Goal: Information Seeking & Learning: Learn about a topic

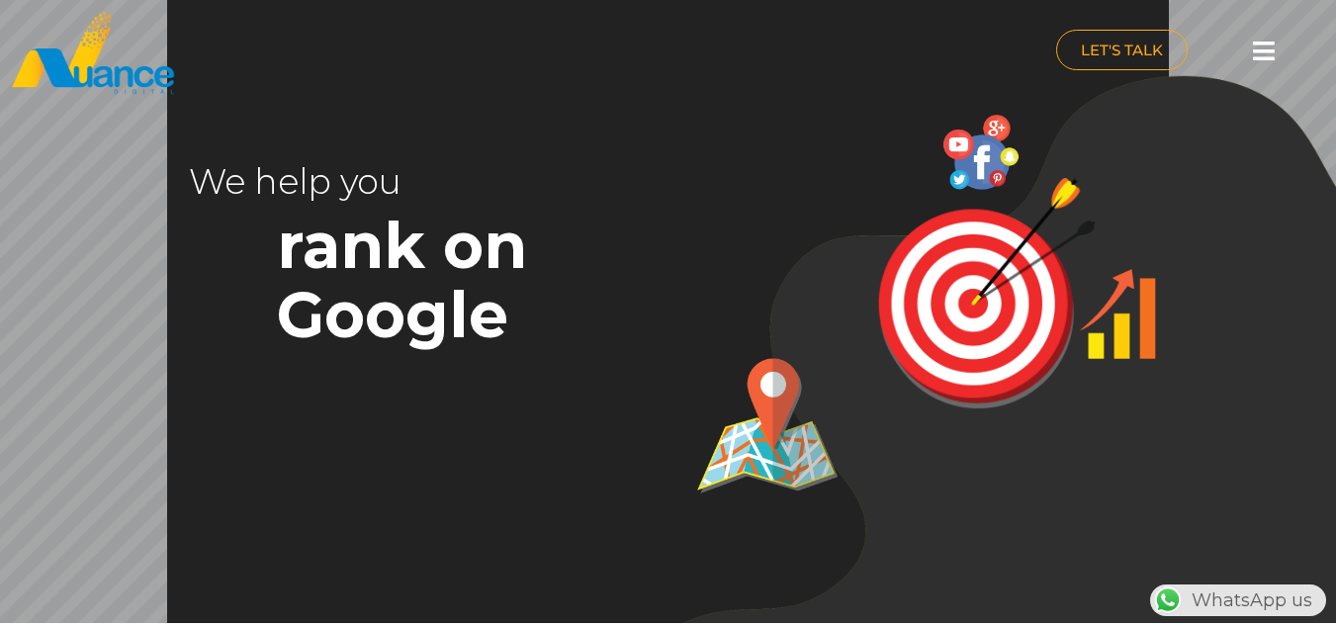
click at [1264, 58] on icon at bounding box center [1263, 51] width 22 height 25
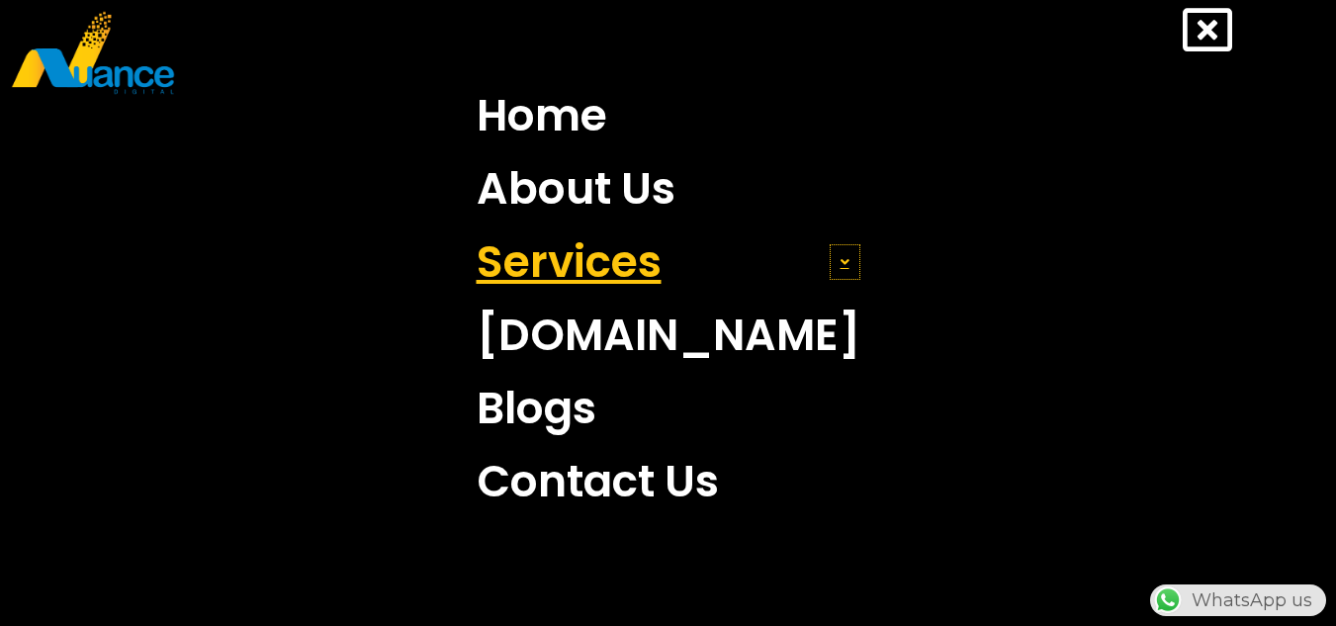
scroll to position [0, 520]
click at [829, 262] on span at bounding box center [844, 262] width 31 height 36
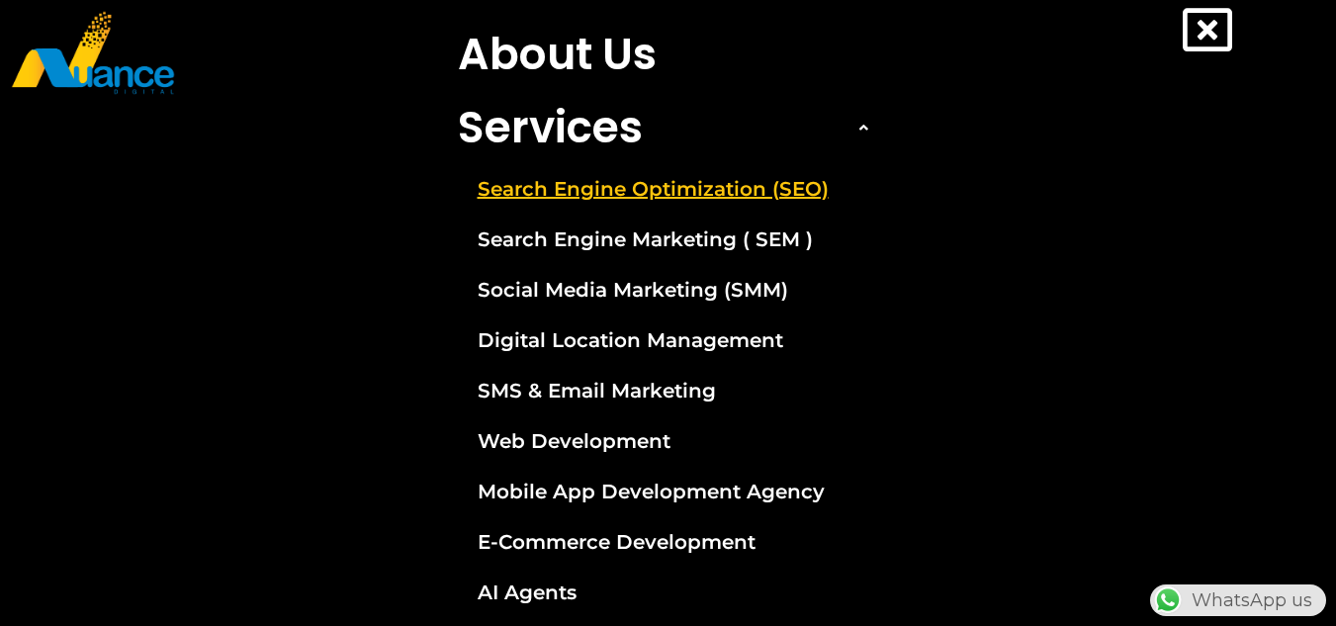
scroll to position [80, 0]
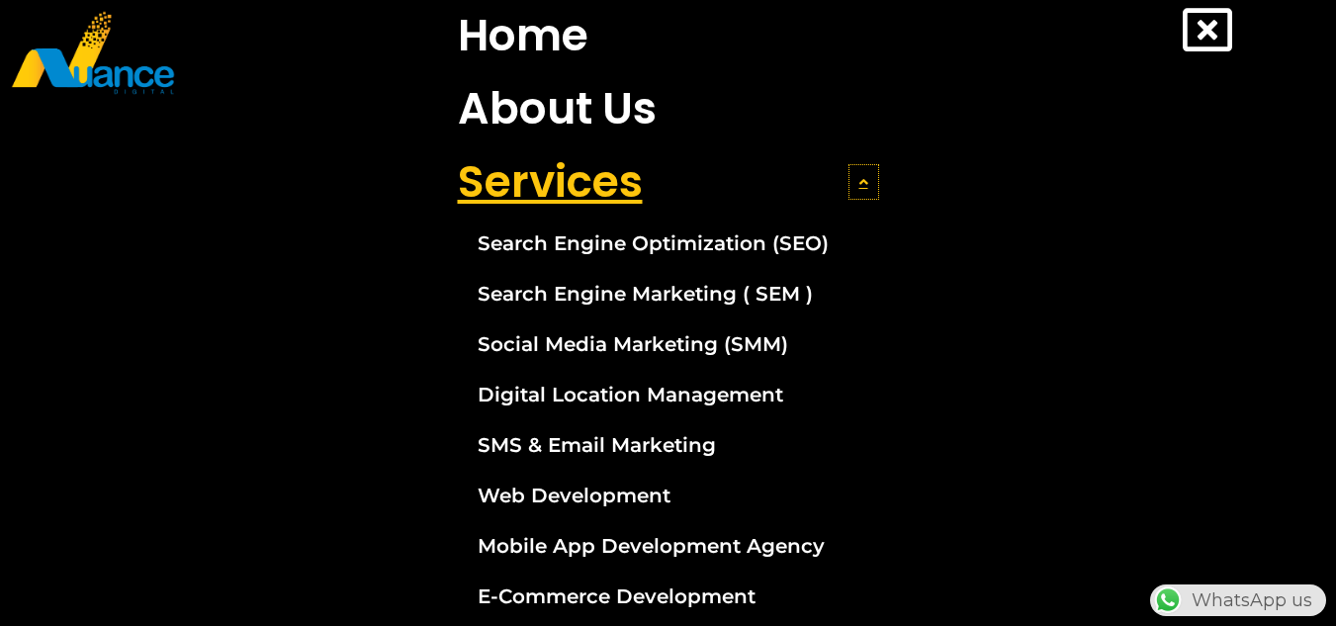
click at [859, 177] on icon at bounding box center [863, 182] width 9 height 14
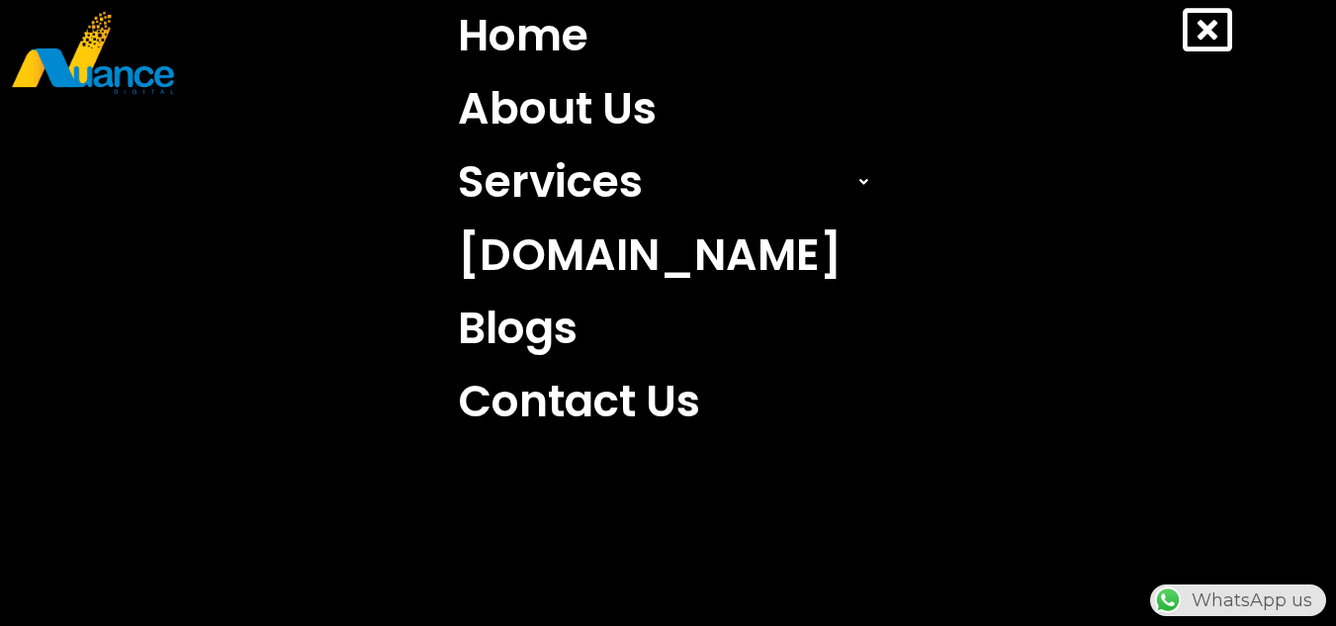
scroll to position [0, 163]
click at [1214, 33] on icon at bounding box center [1206, 29] width 49 height 49
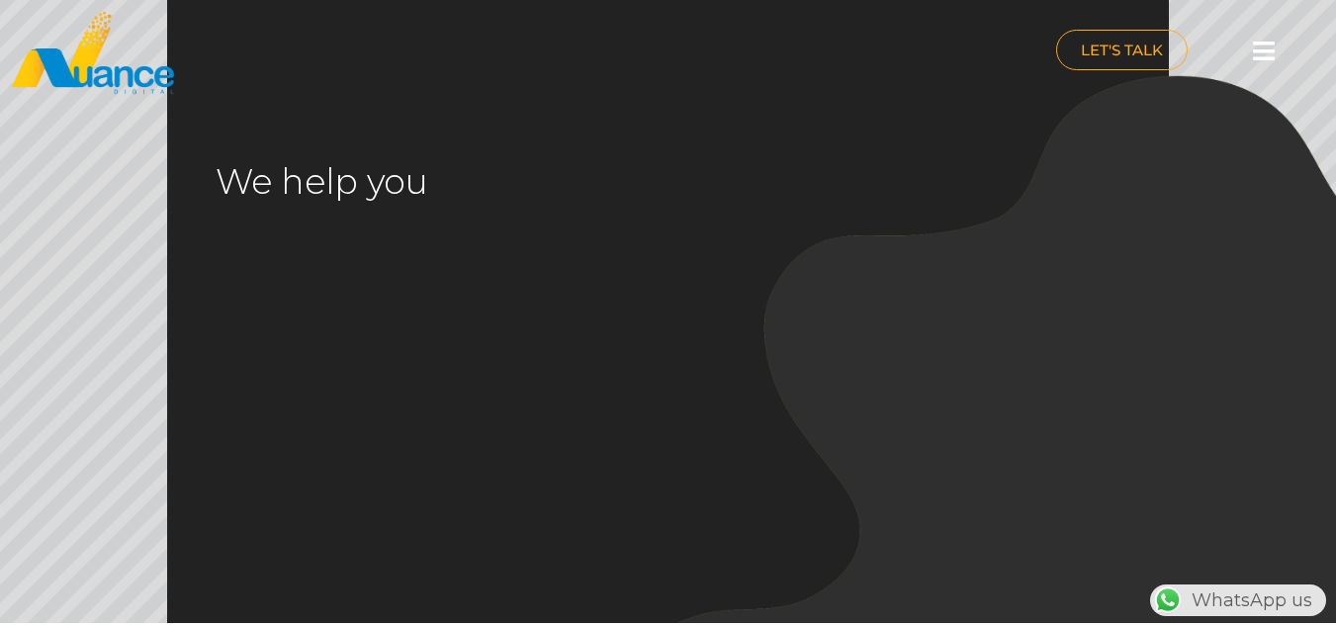
scroll to position [0, 520]
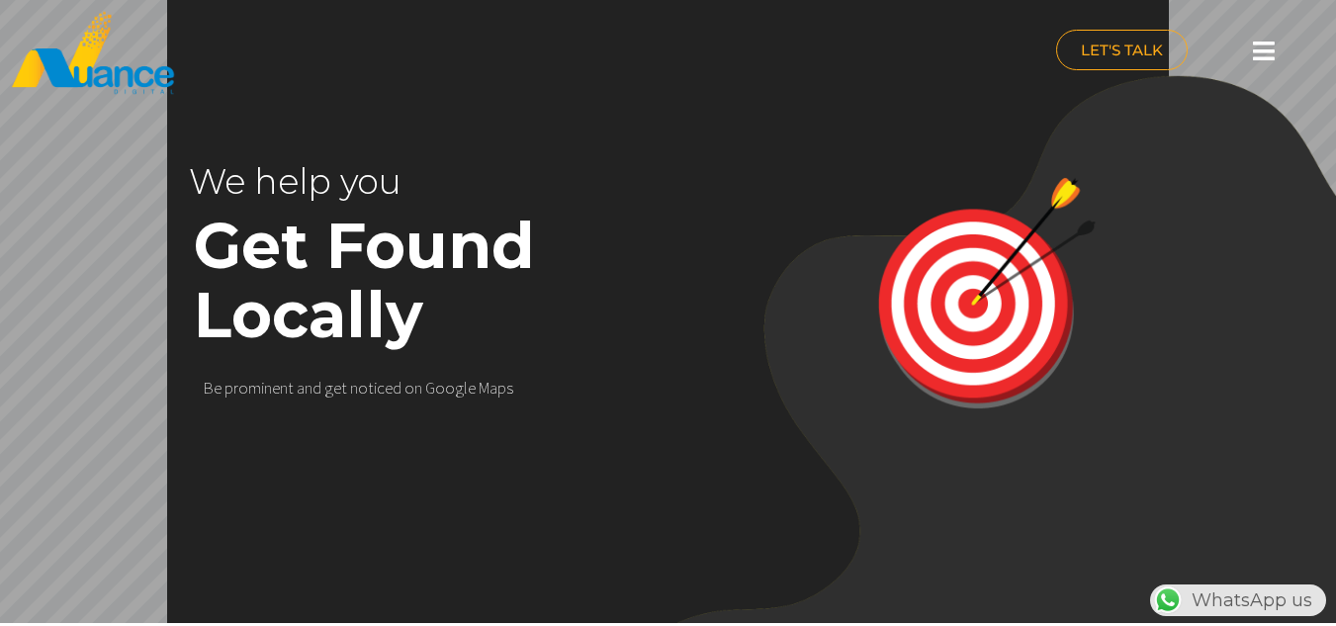
click at [972, 305] on img at bounding box center [986, 293] width 243 height 243
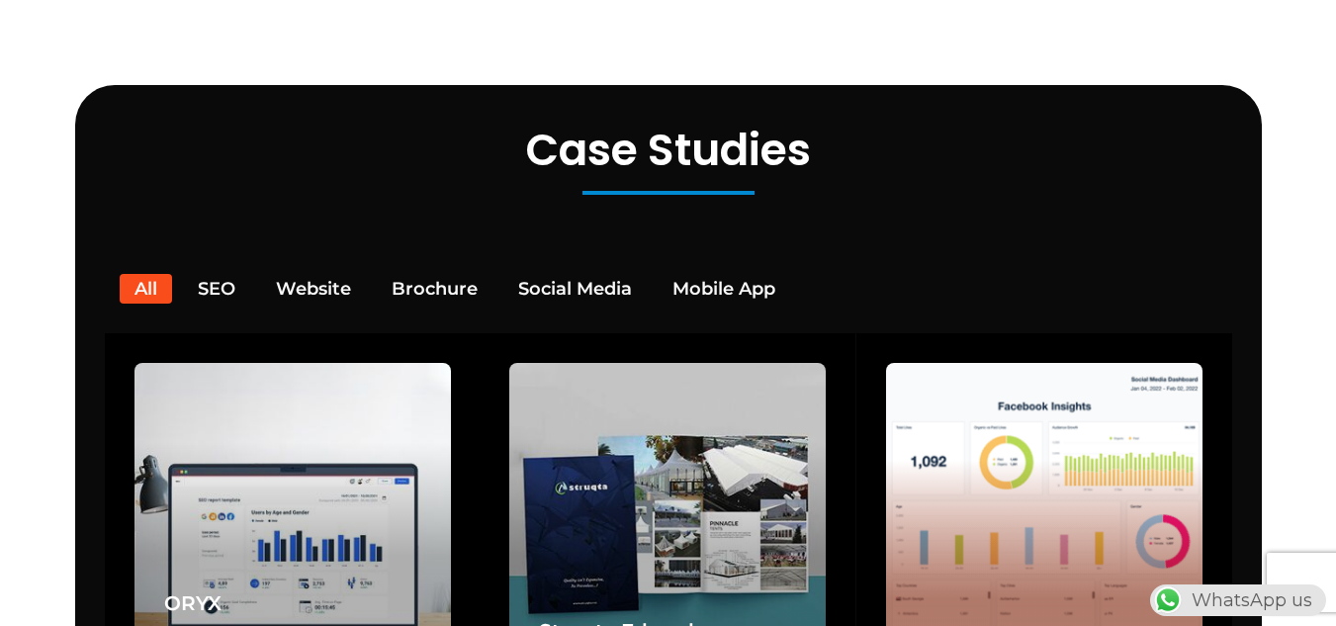
scroll to position [3756, 0]
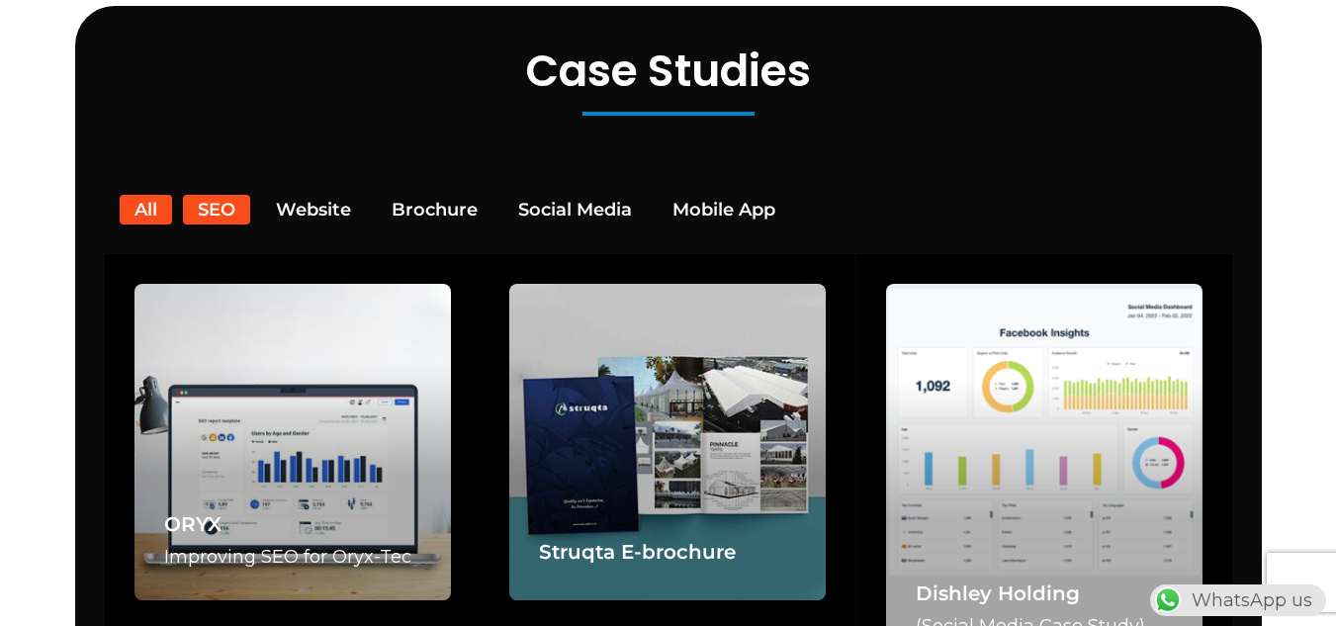
click at [228, 195] on button "SEO" at bounding box center [216, 210] width 67 height 30
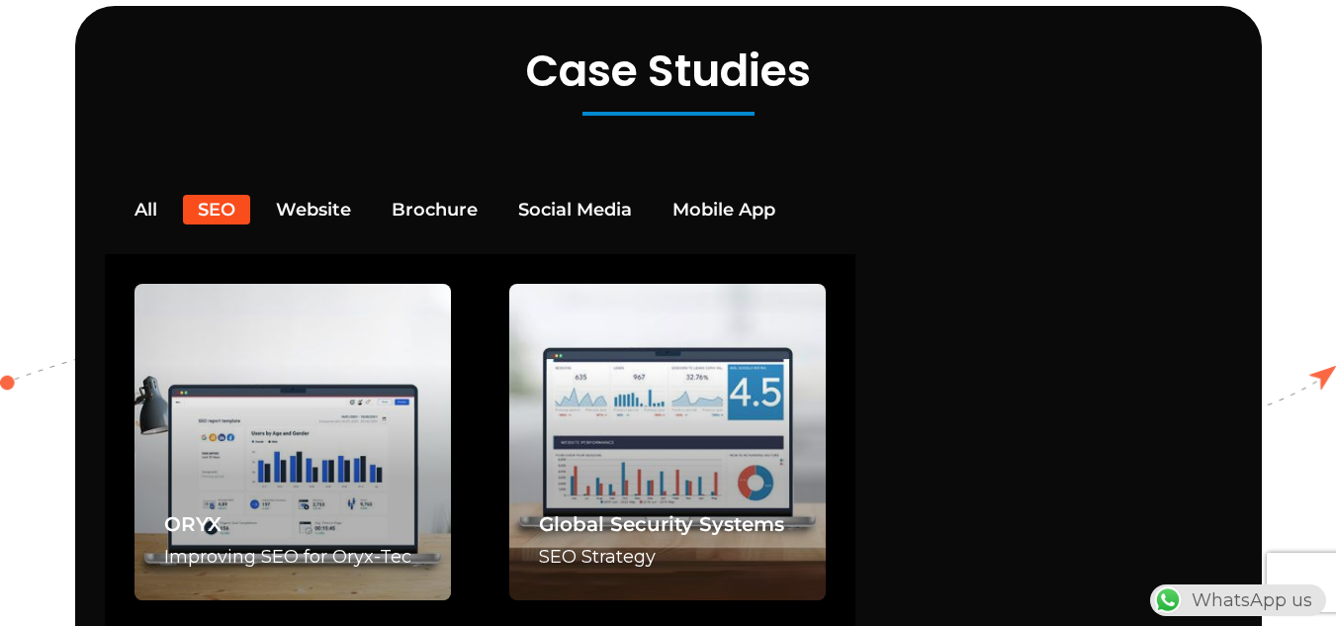
scroll to position [0, 0]
click at [304, 195] on button "Website" at bounding box center [313, 210] width 105 height 30
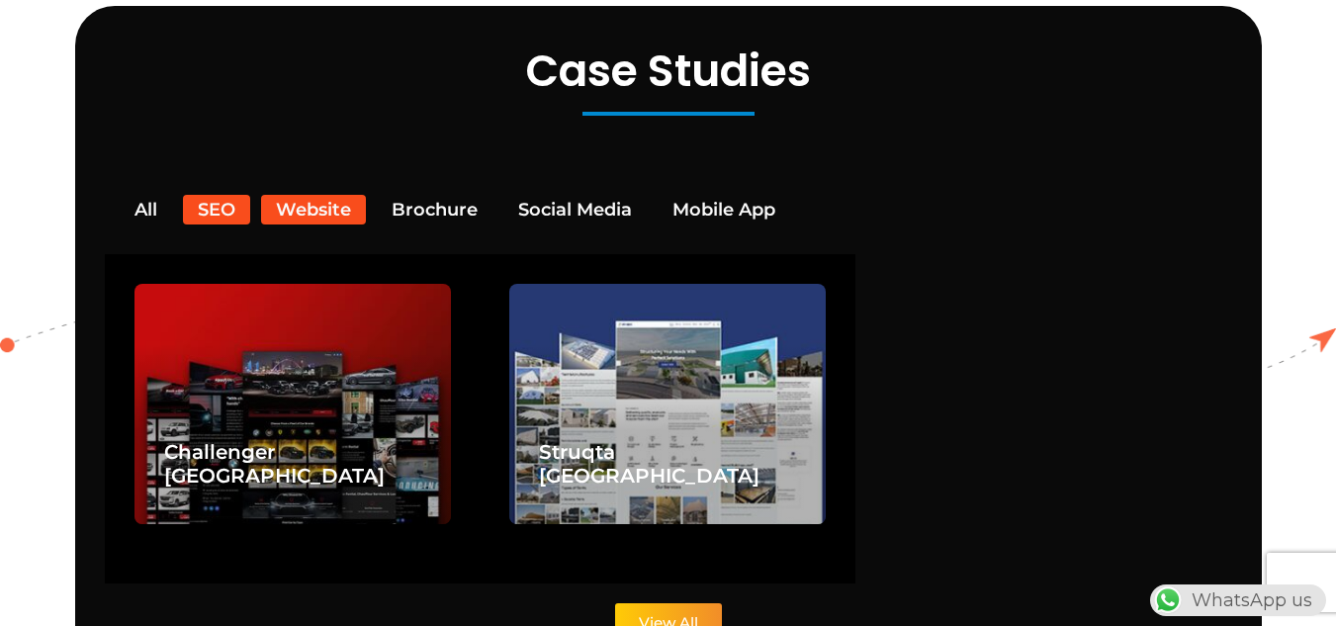
click at [215, 195] on button "SEO" at bounding box center [216, 210] width 67 height 30
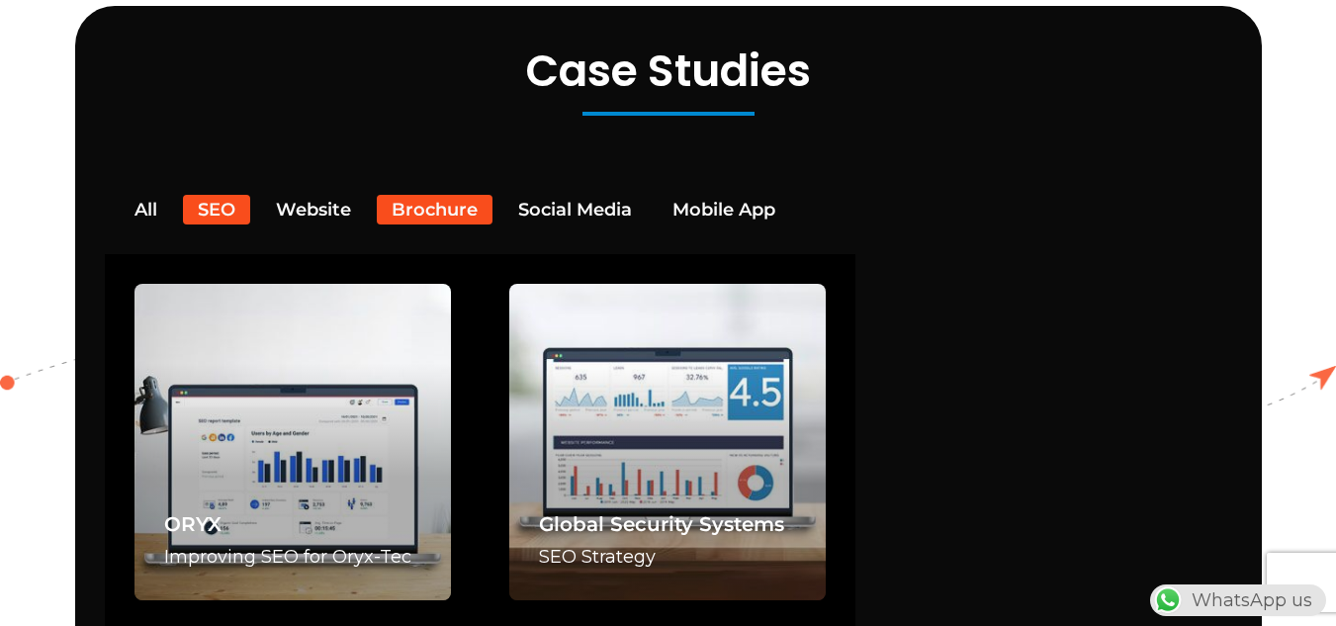
scroll to position [0, 521]
click at [412, 195] on button "Brochure" at bounding box center [435, 210] width 116 height 30
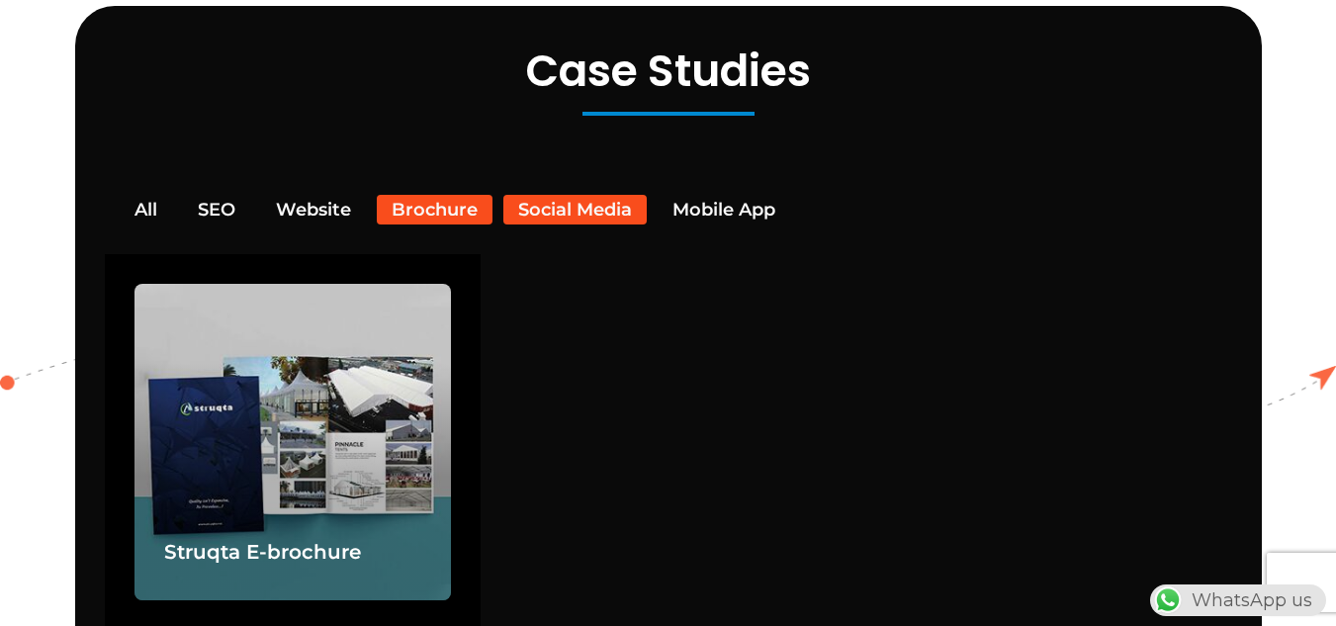
click at [583, 195] on button "Social Media" at bounding box center [574, 210] width 143 height 30
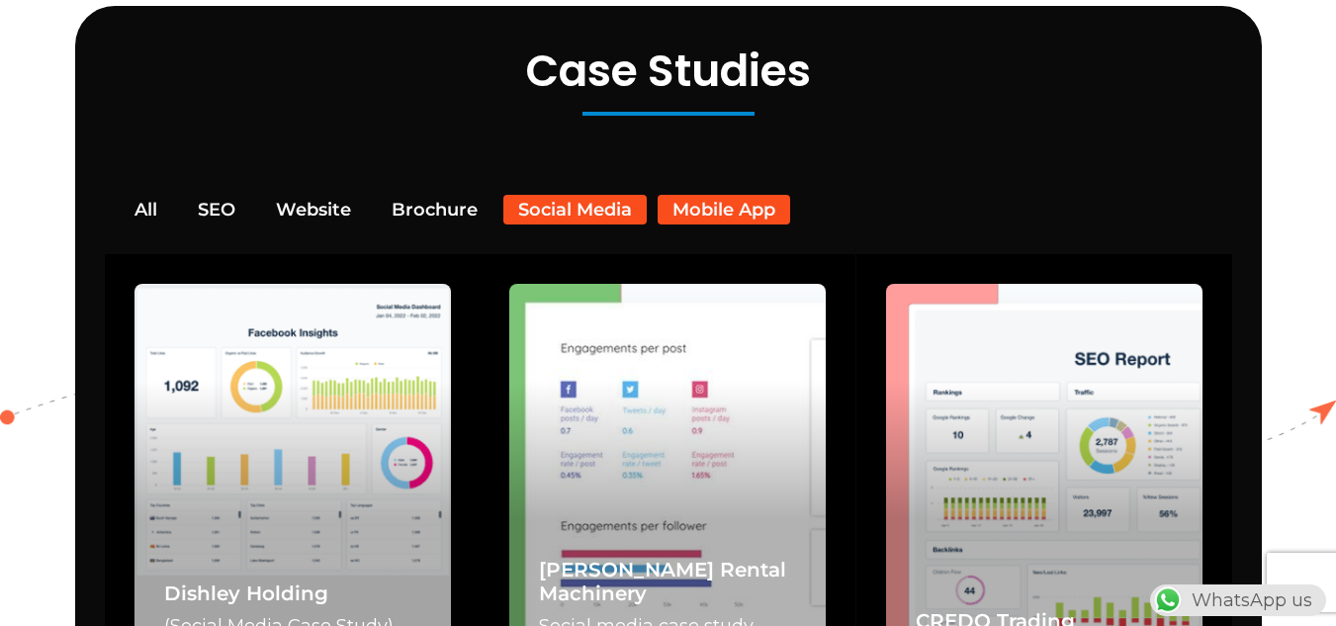
click at [767, 195] on button "Mobile App" at bounding box center [723, 210] width 132 height 30
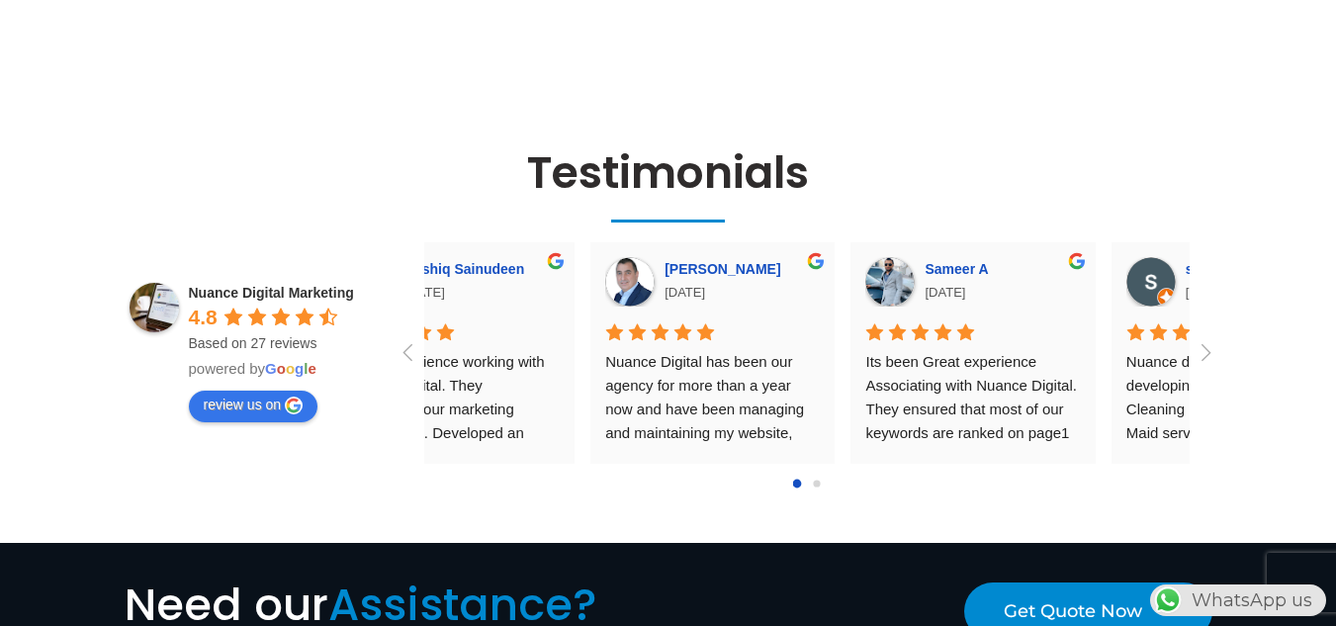
scroll to position [0, 0]
